Goal: Check status: Check status

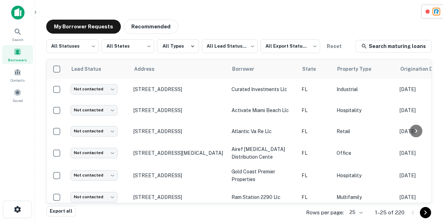
click at [202, 23] on div "My Borrower Requests Recommended" at bounding box center [238, 27] width 385 height 14
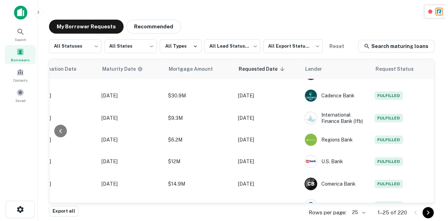
scroll to position [0, 372]
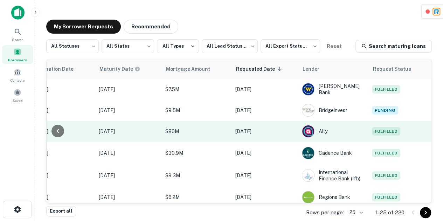
click at [389, 128] on span "Fulfilled" at bounding box center [386, 131] width 28 height 8
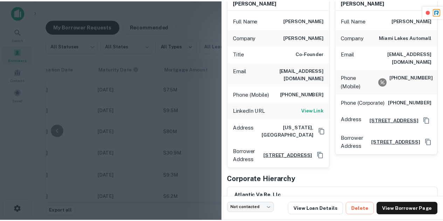
scroll to position [77, 0]
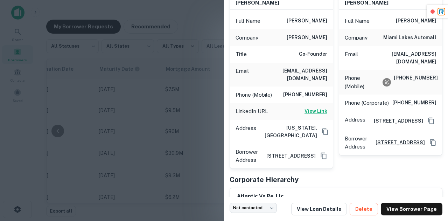
click at [313, 107] on h6 "View Link" at bounding box center [316, 111] width 23 height 8
click at [139, 95] on div at bounding box center [224, 110] width 448 height 221
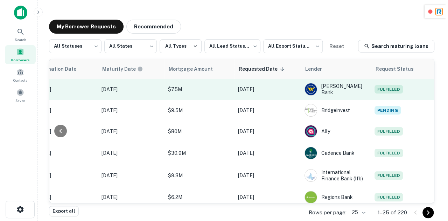
scroll to position [0, 367]
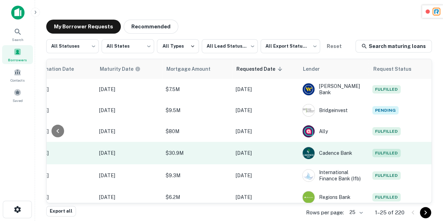
click at [386, 150] on span "Fulfilled" at bounding box center [386, 153] width 28 height 8
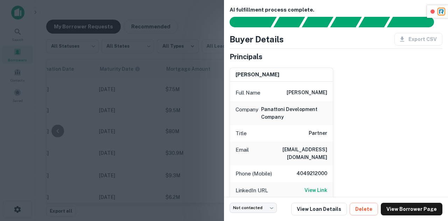
scroll to position [6, 0]
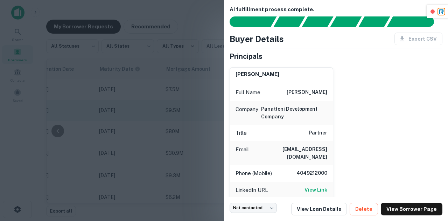
click at [217, 110] on div at bounding box center [224, 110] width 448 height 221
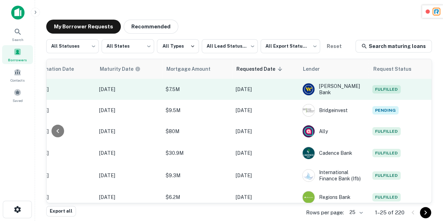
click at [381, 91] on span "Fulfilled" at bounding box center [386, 89] width 28 height 8
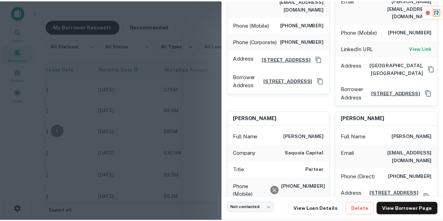
scroll to position [152, 0]
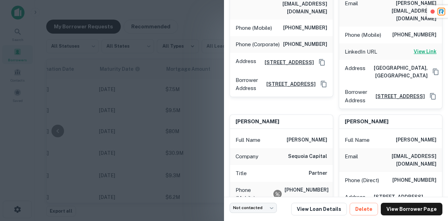
click at [414, 48] on h6 "View Link" at bounding box center [425, 52] width 23 height 8
click at [174, 104] on div at bounding box center [224, 110] width 448 height 221
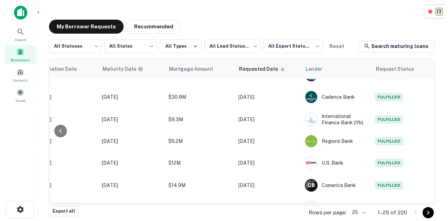
scroll to position [58, 367]
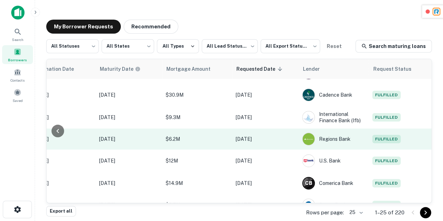
click at [384, 140] on span "Fulfilled" at bounding box center [386, 139] width 28 height 8
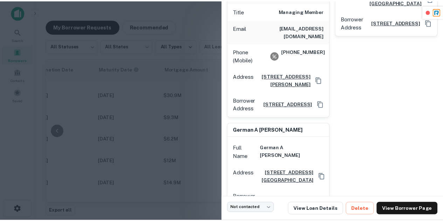
scroll to position [120, 0]
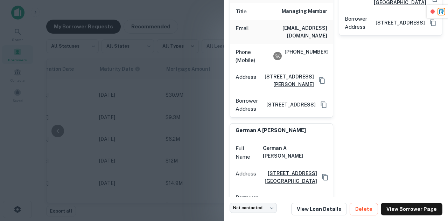
click at [177, 103] on div at bounding box center [224, 110] width 448 height 221
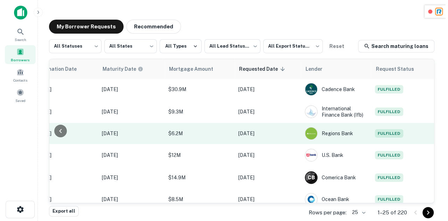
scroll to position [64, 367]
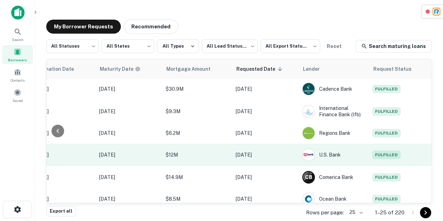
click at [390, 154] on span "Fulfilled" at bounding box center [386, 155] width 28 height 8
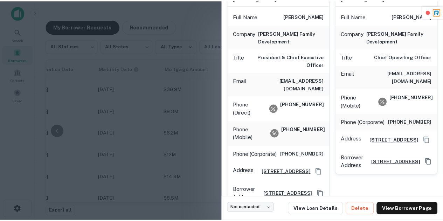
scroll to position [83, 0]
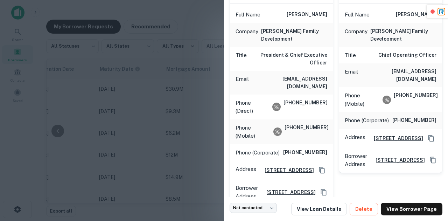
click at [151, 87] on div at bounding box center [224, 110] width 448 height 221
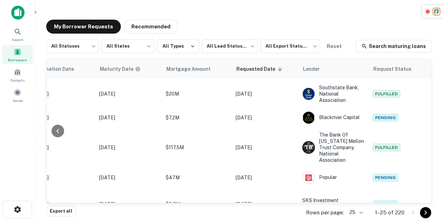
scroll to position [0, 367]
